Goal: Entertainment & Leisure: Consume media (video, audio)

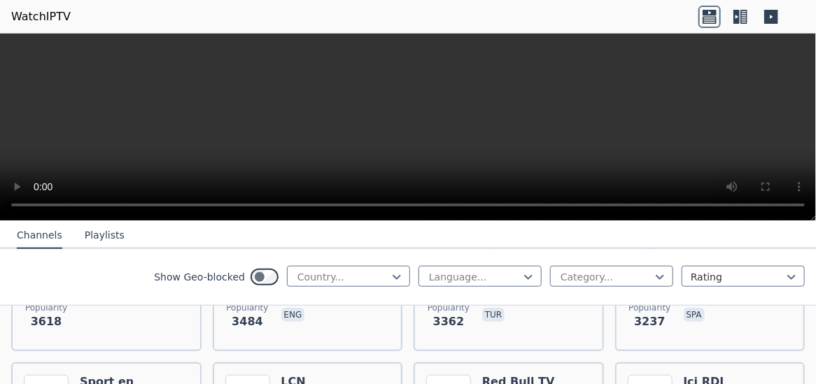
scroll to position [392, 0]
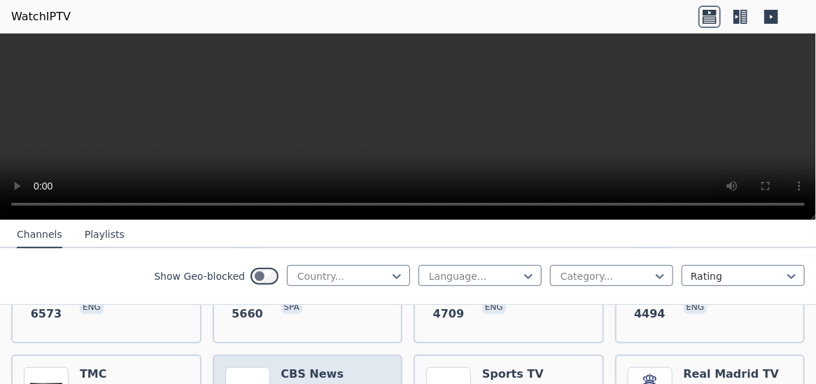
click at [303, 367] on h6 "CBS News" at bounding box center [312, 374] width 63 height 14
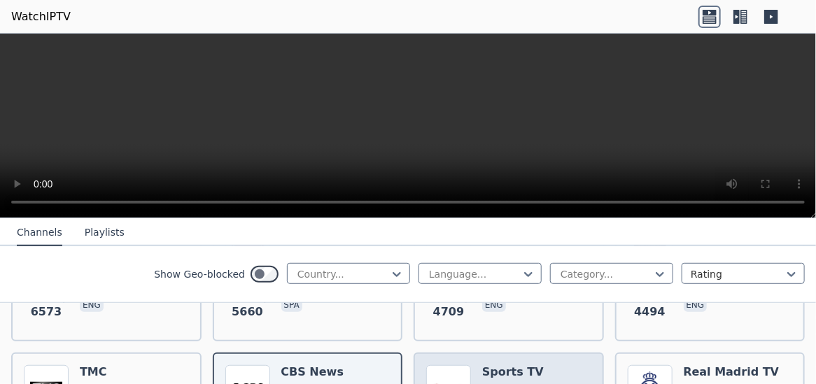
click at [504, 365] on h6 "Sports TV" at bounding box center [513, 372] width 62 height 14
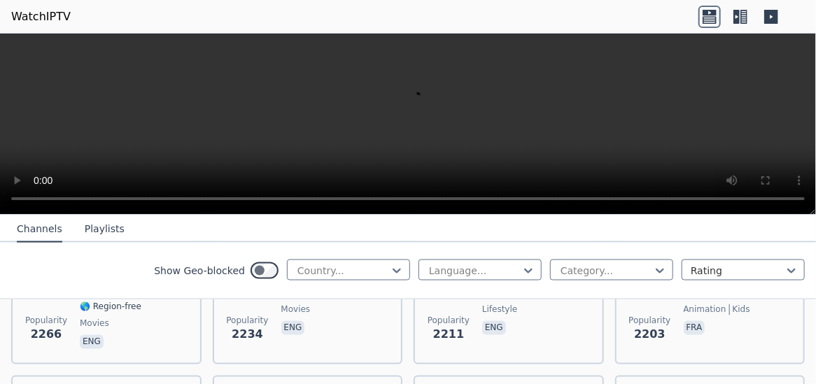
scroll to position [1044, 0]
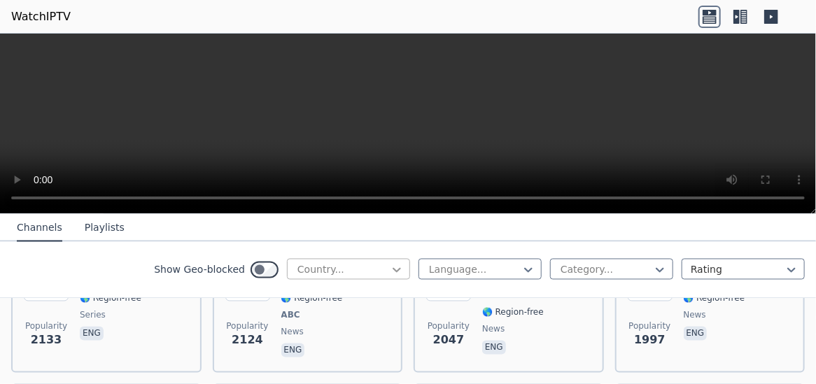
click at [390, 268] on icon at bounding box center [397, 270] width 14 height 14
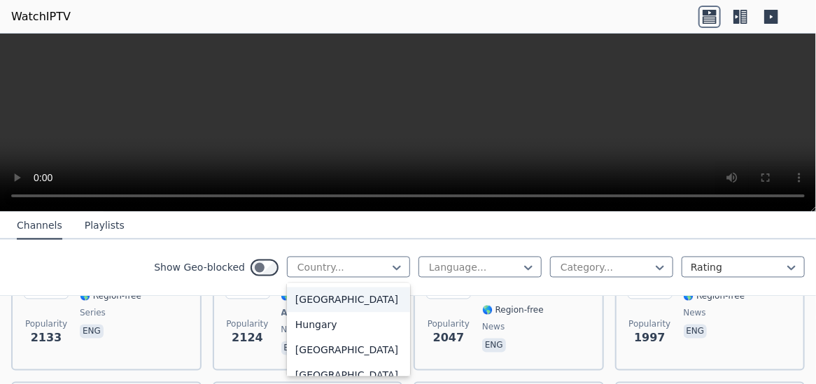
scroll to position [2220, 0]
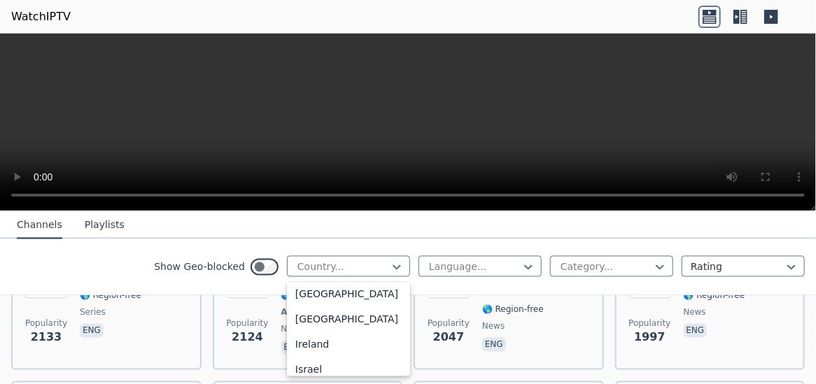
click at [306, 257] on div "[GEOGRAPHIC_DATA]" at bounding box center [348, 244] width 123 height 25
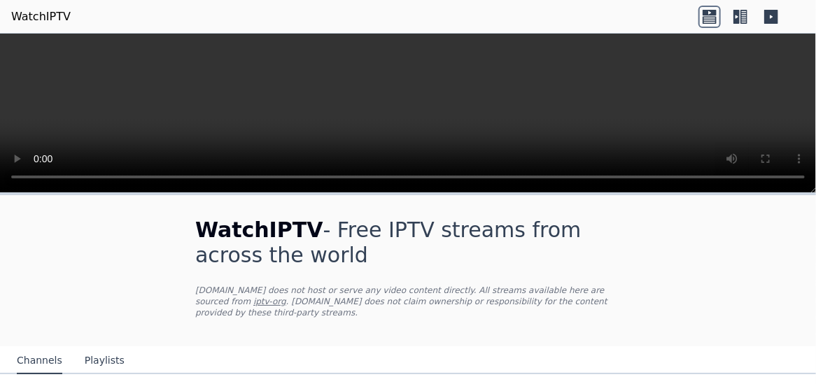
scroll to position [130, 0]
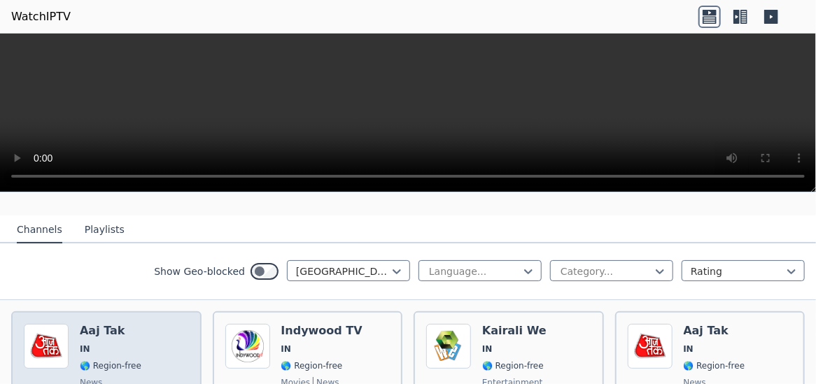
click at [100, 327] on div "Aaj Tak IN 🌎 Region-free news hin" at bounding box center [111, 374] width 62 height 101
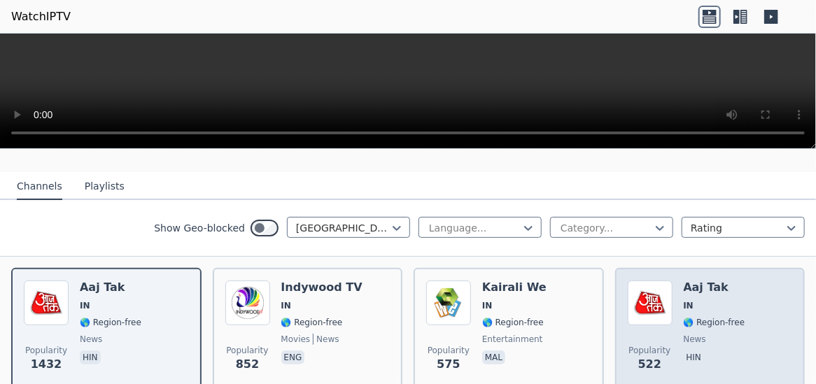
click at [688, 281] on h6 "Aaj Tak" at bounding box center [714, 288] width 62 height 14
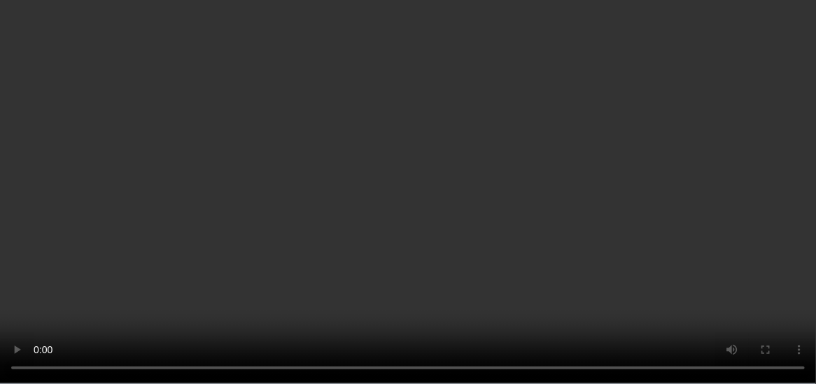
scroll to position [392, 0]
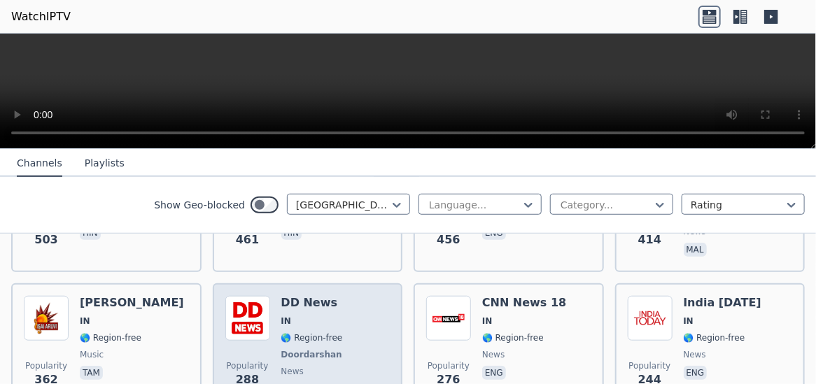
click at [258, 314] on img at bounding box center [247, 318] width 45 height 45
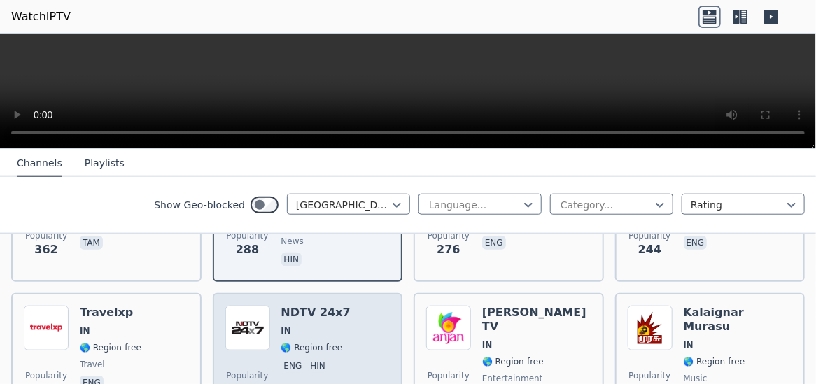
scroll to position [653, 0]
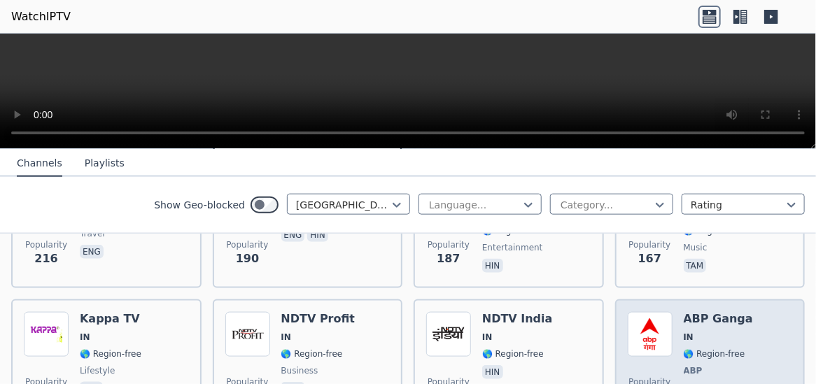
click at [700, 312] on h6 "ABP Ganga" at bounding box center [717, 319] width 69 height 14
click at [694, 312] on h6 "ABP Ganga" at bounding box center [717, 319] width 69 height 14
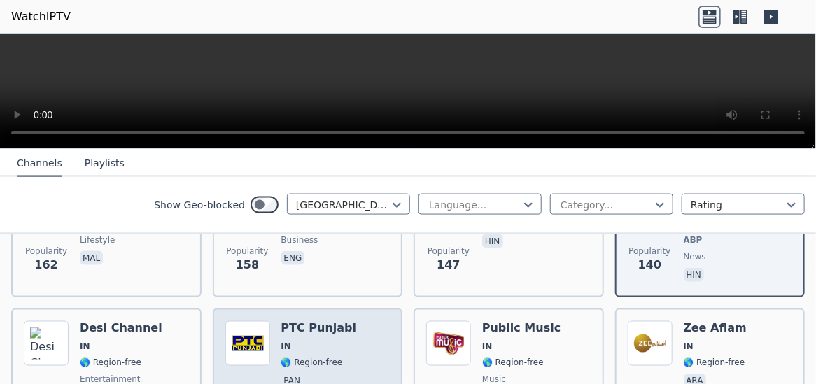
scroll to position [914, 0]
